Goal: Information Seeking & Learning: Learn about a topic

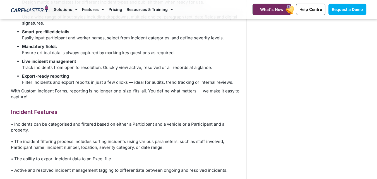
scroll to position [407, 0]
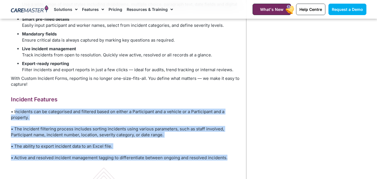
drag, startPoint x: 16, startPoint y: 112, endPoint x: 229, endPoint y: 156, distance: 218.0
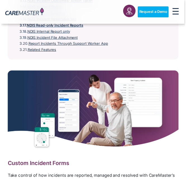
scroll to position [412, 0]
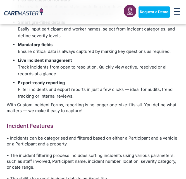
scroll to position [690, 0]
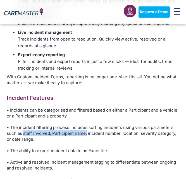
drag, startPoint x: 24, startPoint y: 134, endPoint x: 87, endPoint y: 135, distance: 63.1
click at [87, 135] on p "• The incident filtering process includes sorting incidents using various param…" at bounding box center [93, 133] width 172 height 18
copy p "staff involved, Participant name,"
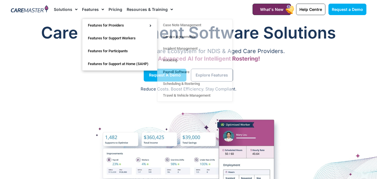
click at [93, 8] on link "Features" at bounding box center [93, 9] width 22 height 19
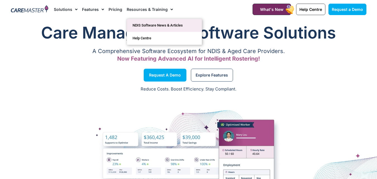
click at [138, 24] on link "NDIS Software News & Articles" at bounding box center [164, 25] width 75 height 13
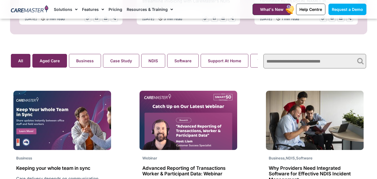
click at [56, 67] on button "Aged Care" at bounding box center [49, 61] width 35 height 14
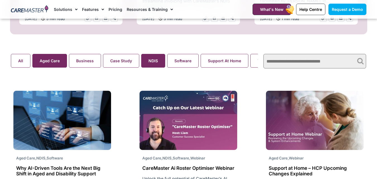
click at [143, 62] on button "NDIS" at bounding box center [153, 61] width 24 height 14
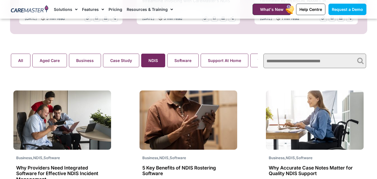
scroll to position [363, 0]
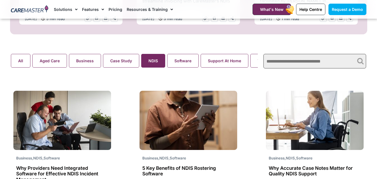
click at [285, 63] on input "text" at bounding box center [314, 61] width 103 height 15
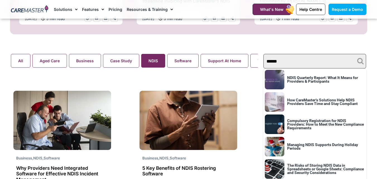
scroll to position [84, 0]
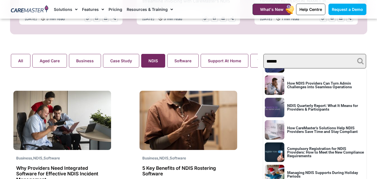
type input "******"
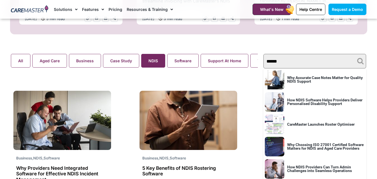
scroll to position [84, 0]
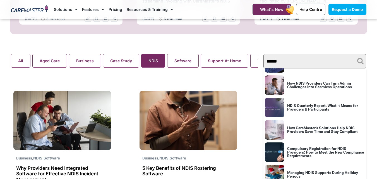
click at [33, 9] on img at bounding box center [30, 9] width 38 height 8
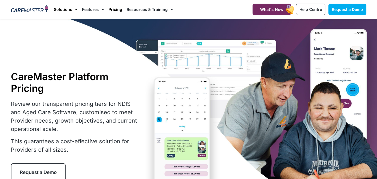
click at [68, 11] on link "Solutions" at bounding box center [66, 9] width 24 height 19
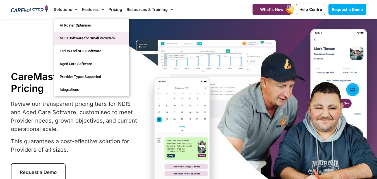
click at [76, 35] on link "NDIS Software for Small Providers" at bounding box center [91, 38] width 75 height 13
